Goal: Task Accomplishment & Management: Manage account settings

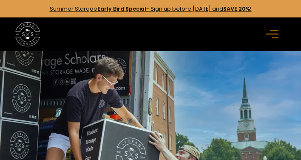
click at [264, 37] on div "menu" at bounding box center [273, 34] width 25 height 25
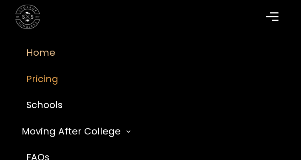
scroll to position [159, 0]
click at [277, 13] on rect "menu" at bounding box center [274, 13] width 8 height 1
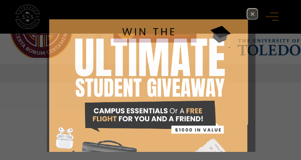
scroll to position [3, 0]
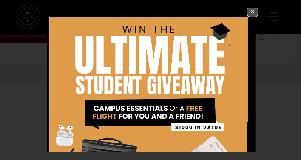
click at [250, 16] on img at bounding box center [252, 11] width 10 height 10
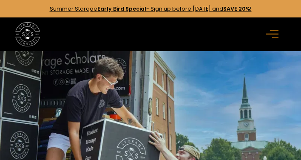
click at [266, 37] on icon "menu" at bounding box center [272, 33] width 13 height 9
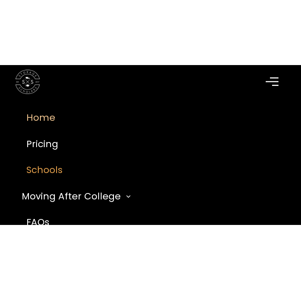
scroll to position [747, 0]
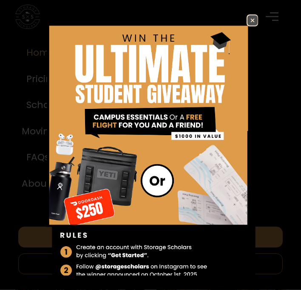
click at [250, 17] on img at bounding box center [252, 20] width 10 height 10
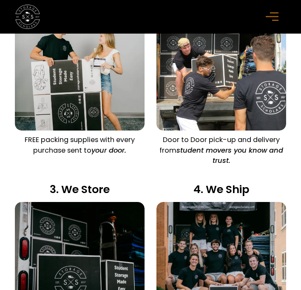
click at [266, 25] on div "menu" at bounding box center [273, 17] width 25 height 25
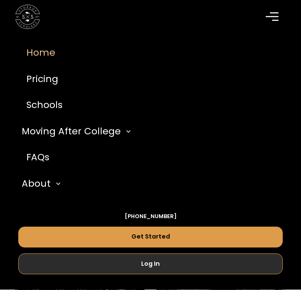
click at [198, 159] on link "Log In" at bounding box center [150, 263] width 264 height 21
